Goal: Find specific page/section: Find specific page/section

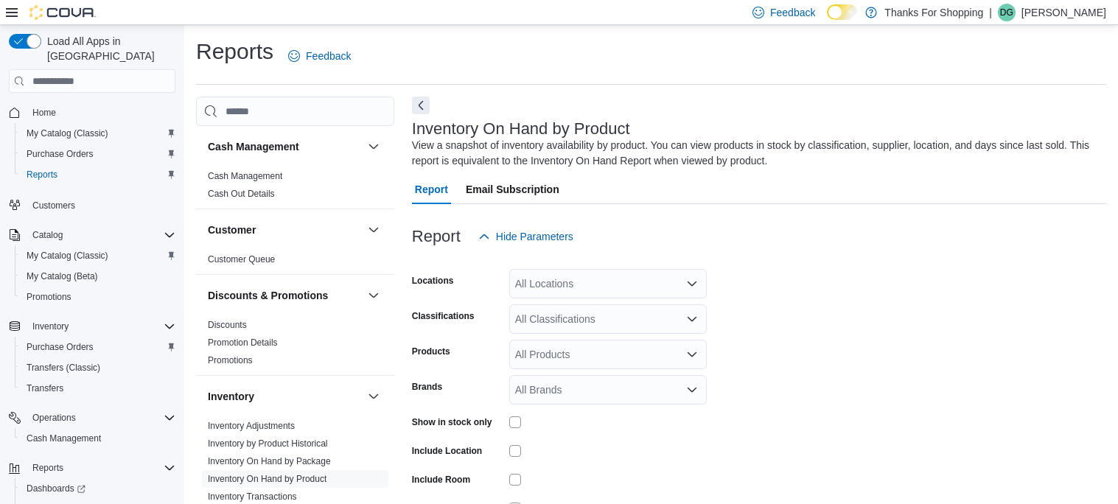
scroll to position [49, 0]
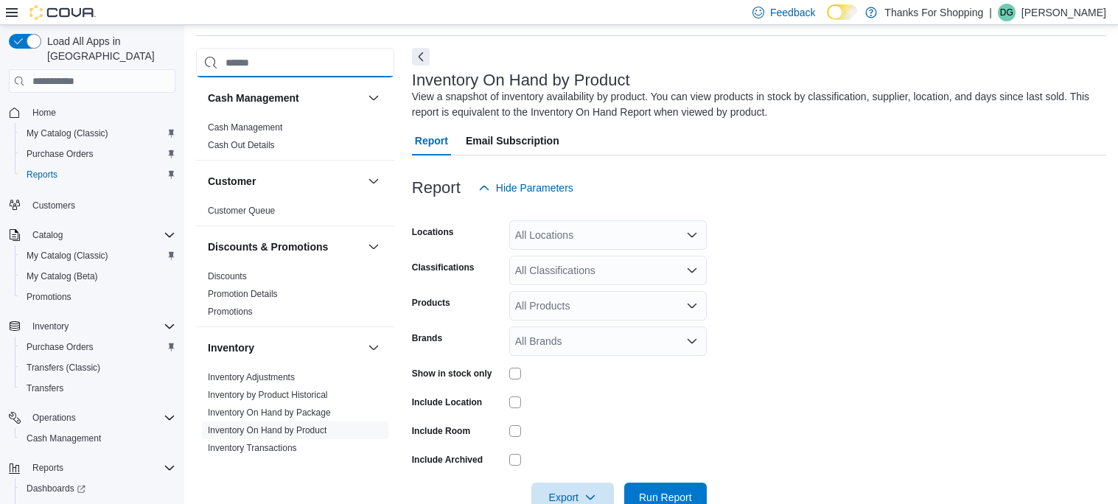
click at [280, 61] on input "search" at bounding box center [295, 62] width 198 height 29
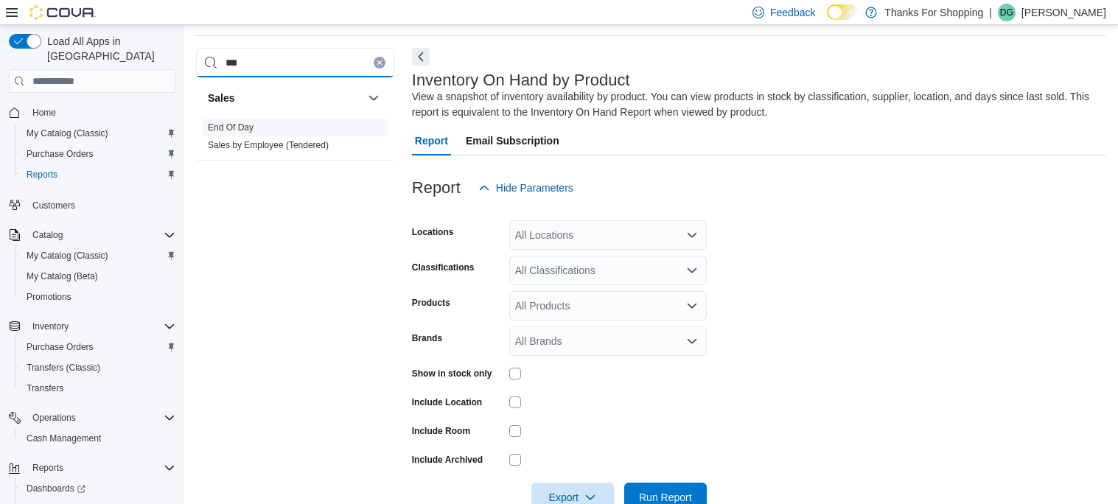
type input "***"
click at [221, 130] on link "End Of Day" at bounding box center [231, 127] width 46 height 10
